Goal: Browse casually: Explore the website without a specific task or goal

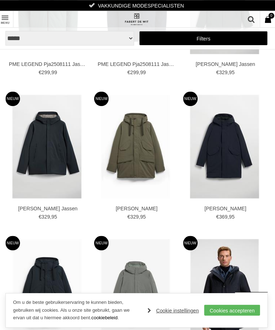
scroll to position [1247, 0]
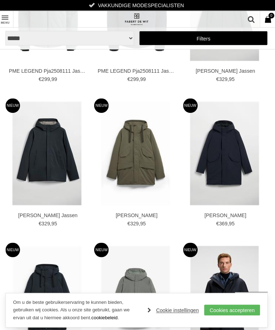
click at [10, 16] on link "Toon menu" at bounding box center [8, 19] width 16 height 16
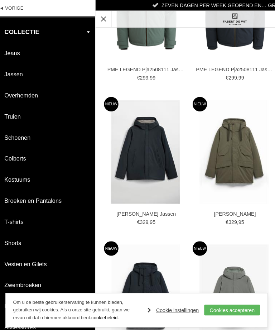
click at [216, 311] on link "Cookies accepteren" at bounding box center [231, 305] width 55 height 11
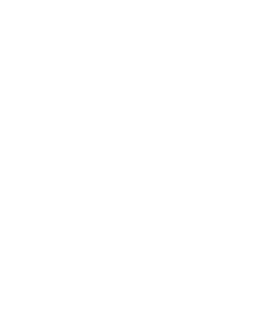
scroll to position [1, 0]
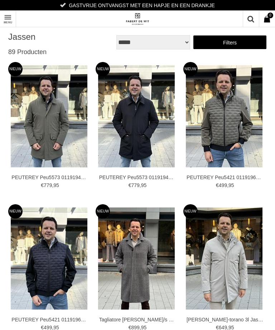
click at [8, 18] on link "Toon menu" at bounding box center [8, 19] width 16 height 16
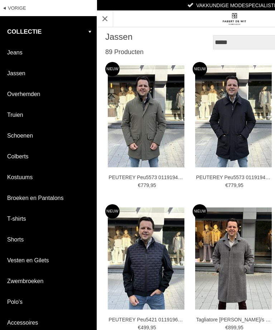
scroll to position [0, 0]
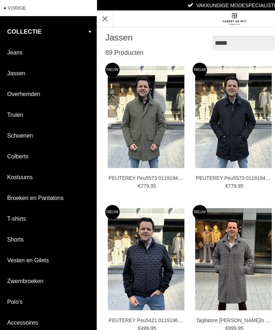
click at [95, 28] on link "collectie" at bounding box center [48, 31] width 97 height 21
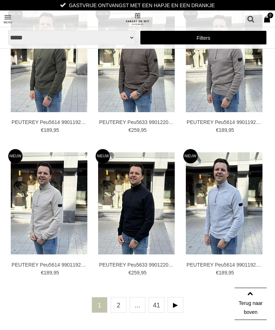
scroll to position [1481, 0]
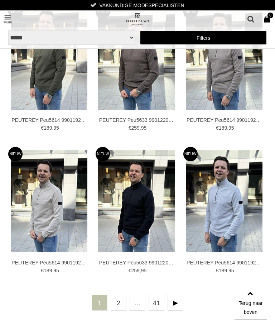
click at [118, 306] on link "2" at bounding box center [119, 303] width 16 height 16
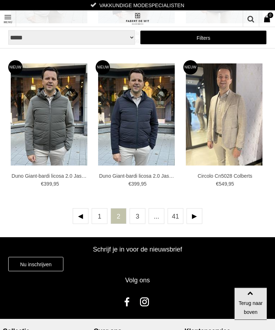
scroll to position [1561, 0]
click at [197, 213] on link at bounding box center [195, 216] width 16 height 16
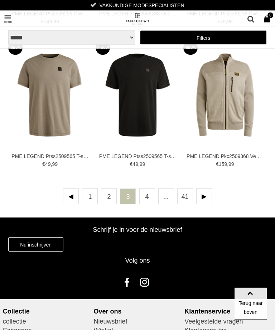
scroll to position [1581, 0]
click at [206, 195] on link at bounding box center [204, 196] width 16 height 16
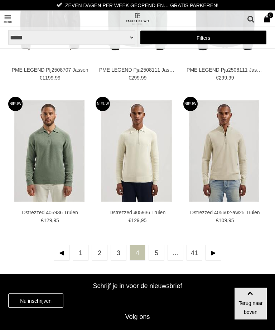
scroll to position [1526, 0]
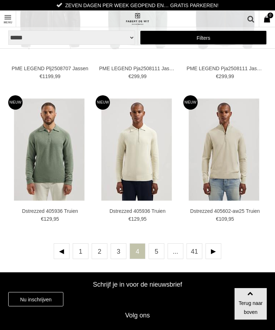
click at [210, 257] on link at bounding box center [214, 251] width 16 height 16
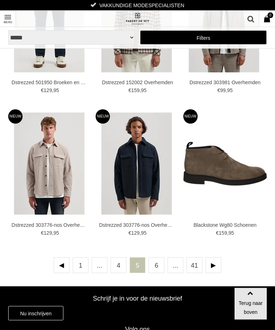
scroll to position [1513, 0]
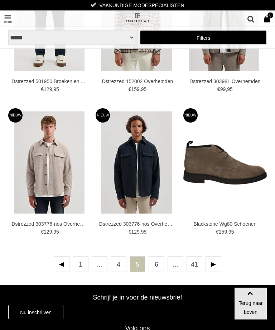
click at [214, 264] on link at bounding box center [214, 265] width 16 height 16
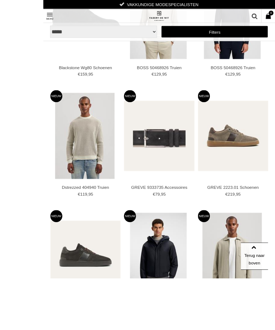
scroll to position [419, 0]
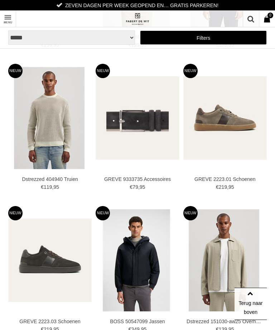
click at [0, 0] on img at bounding box center [0, 0] width 0 height 0
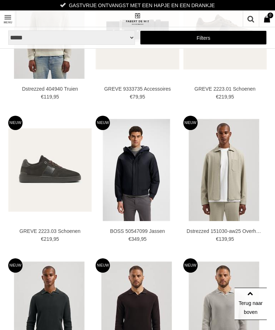
scroll to position [510, 0]
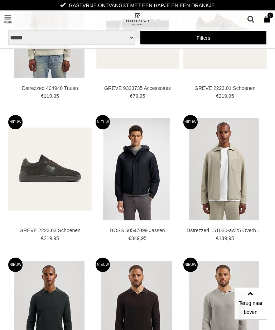
click at [0, 0] on img at bounding box center [0, 0] width 0 height 0
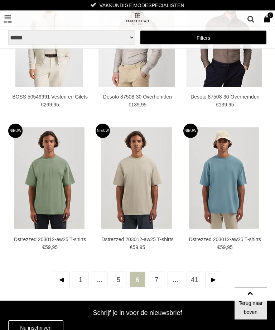
scroll to position [1497, 0]
click at [215, 280] on link at bounding box center [214, 280] width 16 height 16
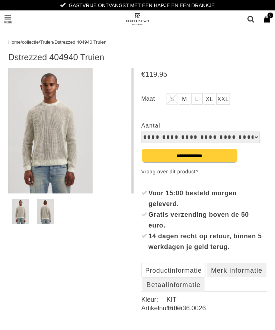
click at [71, 163] on img at bounding box center [49, 130] width 87 height 125
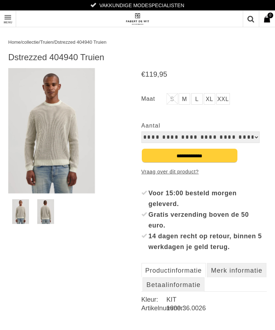
click at [68, 143] on img at bounding box center [51, 130] width 87 height 125
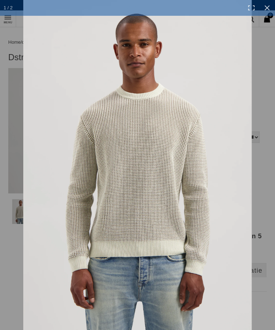
click at [270, 6] on link at bounding box center [267, 8] width 16 height 16
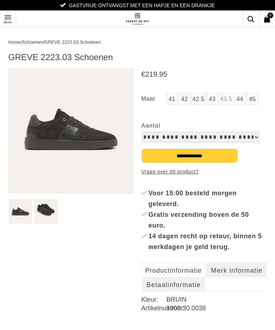
click at [100, 141] on img at bounding box center [70, 130] width 125 height 125
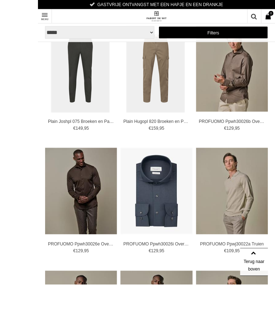
scroll to position [1207, 0]
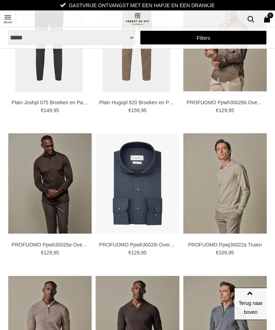
click at [0, 0] on img at bounding box center [0, 0] width 0 height 0
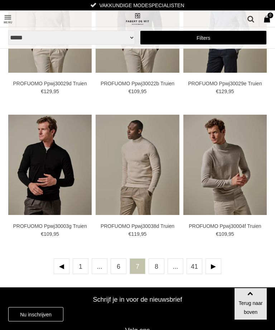
scroll to position [1512, 0]
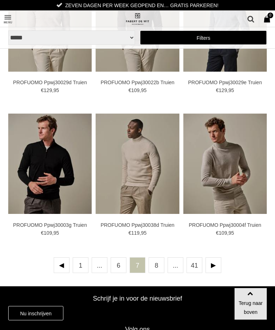
click at [214, 268] on link at bounding box center [214, 265] width 16 height 16
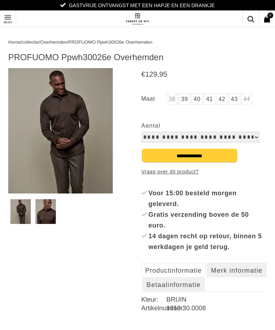
click at [77, 135] on img at bounding box center [60, 130] width 105 height 125
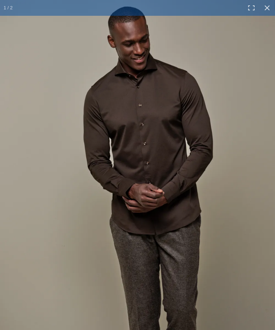
click at [268, 12] on link at bounding box center [267, 8] width 16 height 16
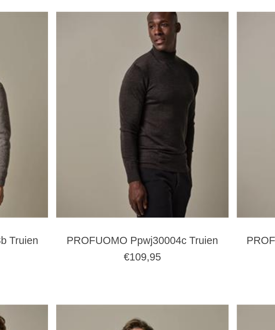
click at [0, 0] on img at bounding box center [0, 0] width 0 height 0
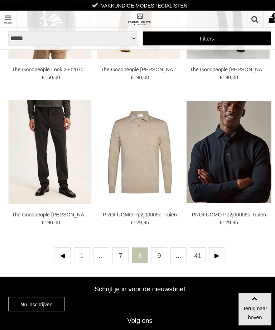
scroll to position [1526, 0]
click at [212, 250] on link at bounding box center [214, 251] width 16 height 16
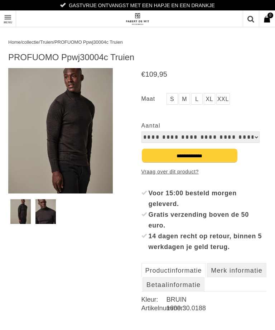
click at [79, 146] on img at bounding box center [60, 130] width 105 height 125
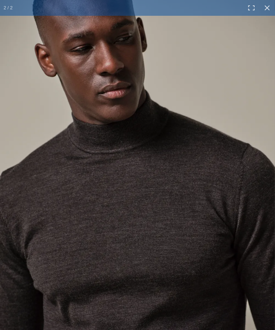
click at [272, 5] on link at bounding box center [267, 8] width 16 height 16
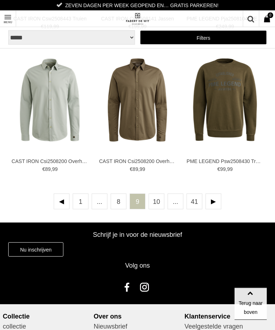
scroll to position [1577, 0]
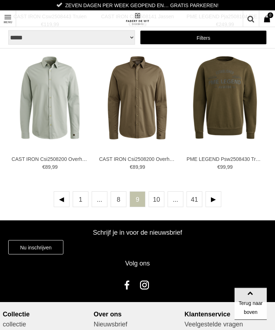
click at [215, 201] on link at bounding box center [214, 200] width 16 height 16
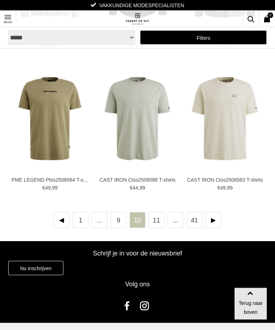
scroll to position [1557, 0]
click at [211, 218] on link at bounding box center [214, 220] width 16 height 16
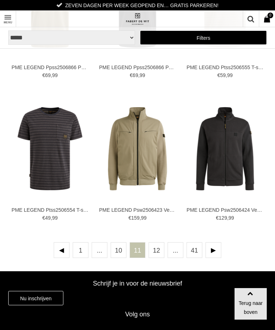
scroll to position [1533, 0]
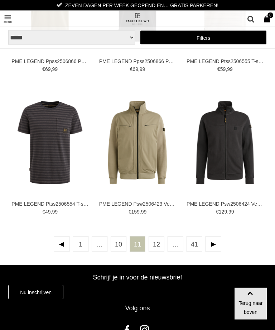
click at [216, 244] on link at bounding box center [214, 244] width 16 height 16
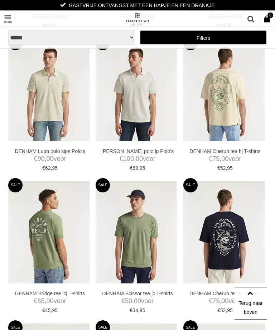
scroll to position [305, 0]
click at [0, 0] on img at bounding box center [0, 0] width 0 height 0
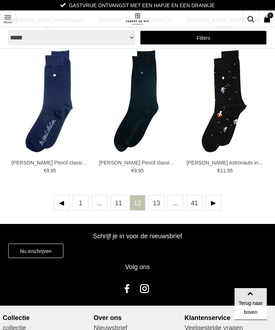
scroll to position [1573, 0]
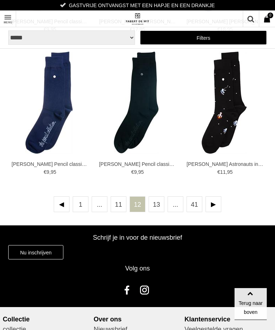
click at [213, 205] on link at bounding box center [214, 204] width 16 height 16
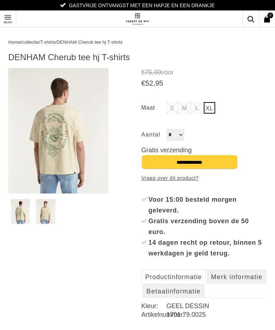
click at [74, 153] on img at bounding box center [58, 130] width 100 height 125
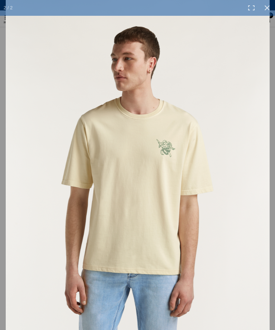
click at [271, 15] on link at bounding box center [267, 8] width 16 height 16
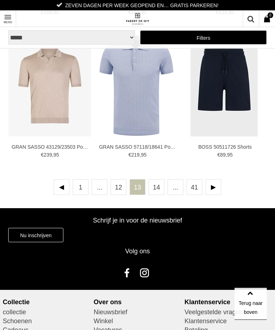
scroll to position [1590, 0]
click at [216, 190] on link at bounding box center [214, 187] width 16 height 16
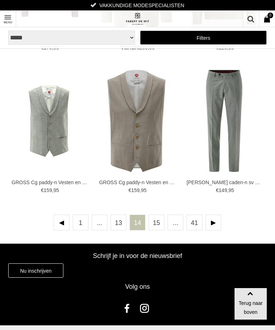
scroll to position [1555, 0]
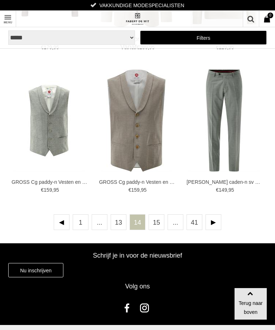
click at [215, 224] on link at bounding box center [214, 222] width 16 height 16
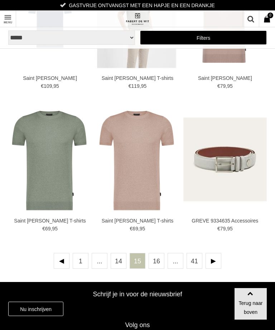
scroll to position [1518, 0]
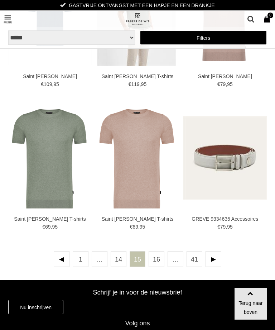
click at [215, 260] on link at bounding box center [214, 259] width 16 height 16
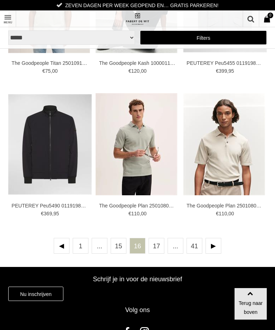
scroll to position [1532, 0]
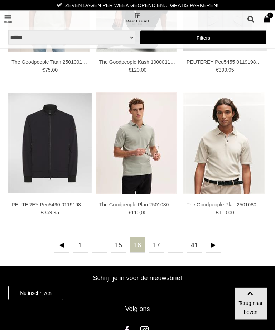
click at [215, 245] on link at bounding box center [214, 245] width 16 height 16
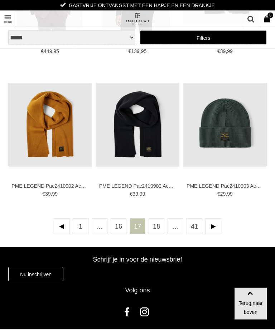
scroll to position [1551, 0]
click at [215, 227] on link at bounding box center [214, 226] width 16 height 16
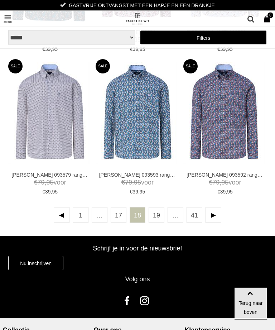
scroll to position [1564, 0]
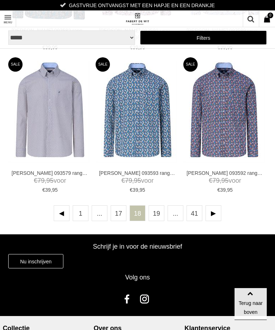
click at [214, 213] on link at bounding box center [214, 213] width 16 height 16
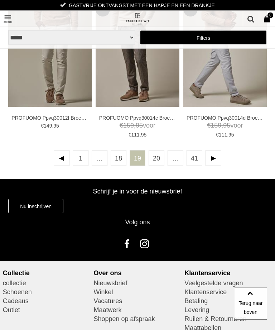
scroll to position [1594, 0]
